Goal: Check status: Check status

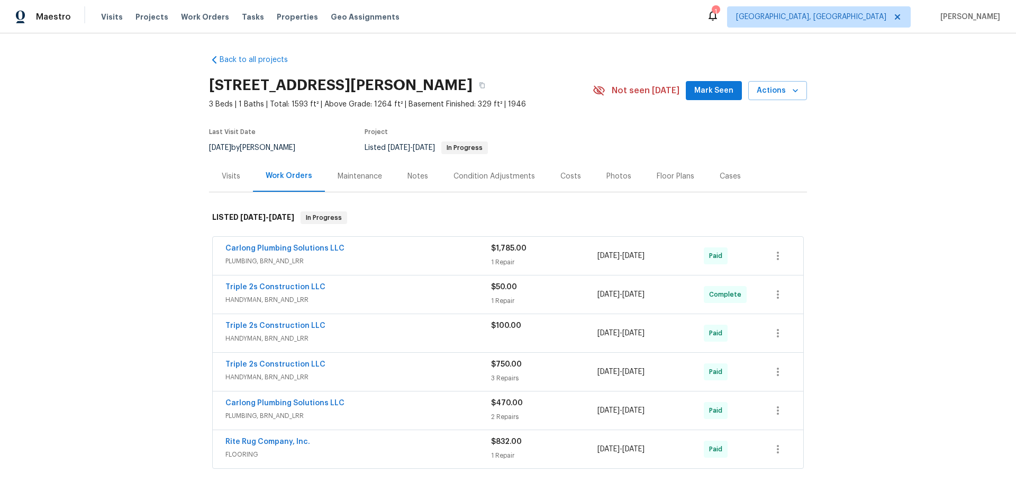
click at [363, 326] on div "Triple 2s Construction LLC" at bounding box center [358, 326] width 266 height 13
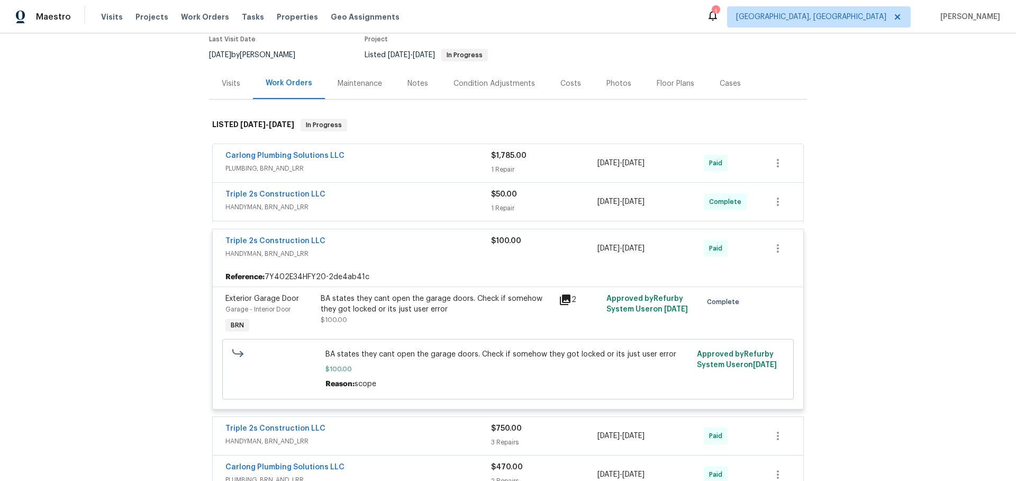
scroll to position [114, 0]
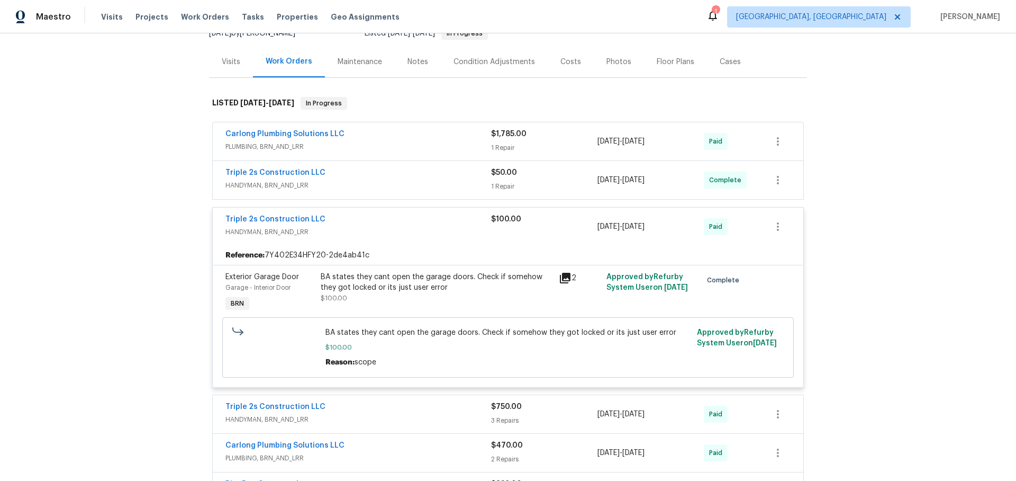
click at [566, 278] on icon at bounding box center [565, 278] width 13 height 13
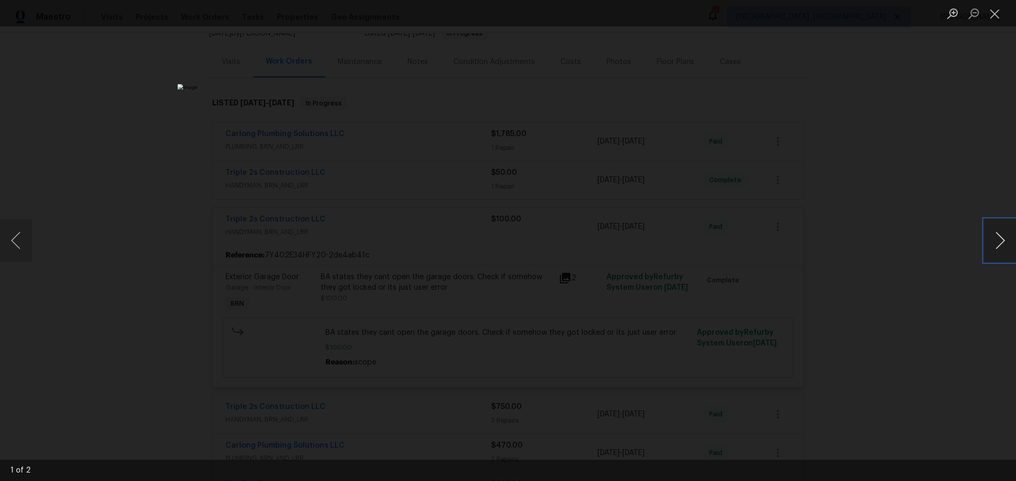
click at [998, 233] on button "Next image" at bounding box center [1001, 240] width 32 height 42
click at [995, 233] on button "Next image" at bounding box center [1001, 240] width 32 height 42
click at [841, 243] on div "Lightbox" at bounding box center [508, 240] width 1016 height 481
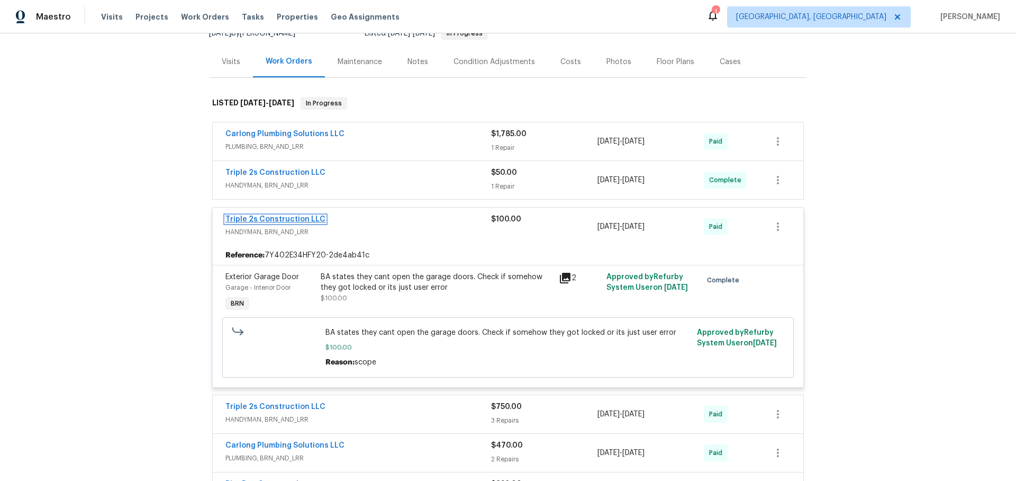
click at [278, 217] on link "Triple 2s Construction LLC" at bounding box center [275, 218] width 100 height 7
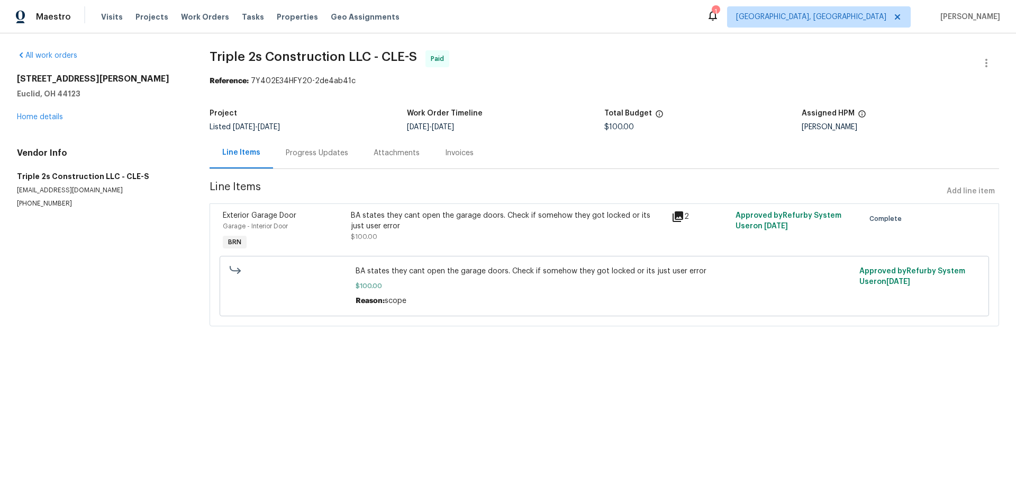
click at [314, 158] on div "Progress Updates" at bounding box center [317, 153] width 62 height 11
